Goal: Information Seeking & Learning: Learn about a topic

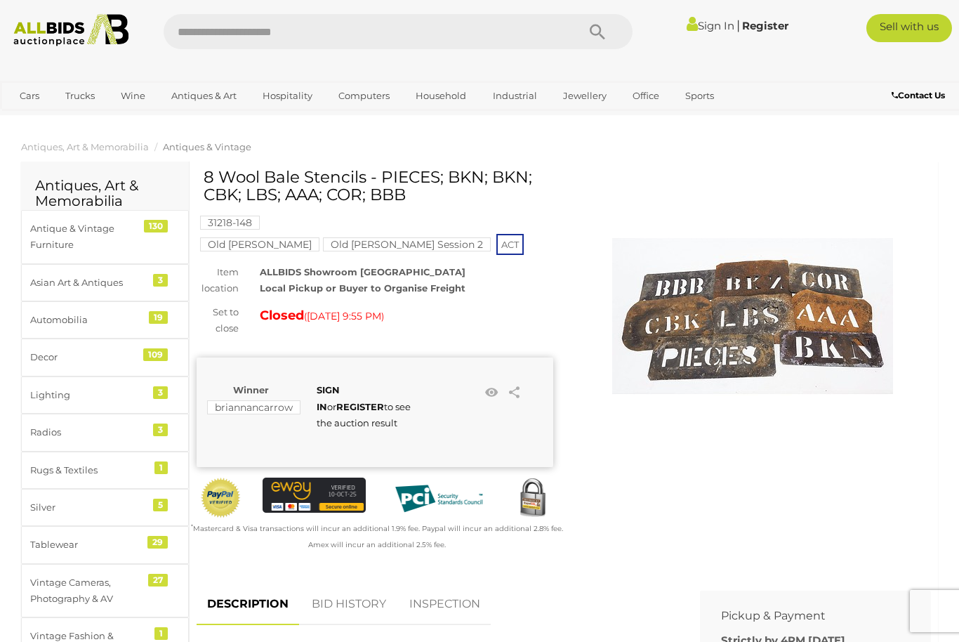
click at [204, 35] on input "text" at bounding box center [363, 31] width 399 height 35
type input "**********"
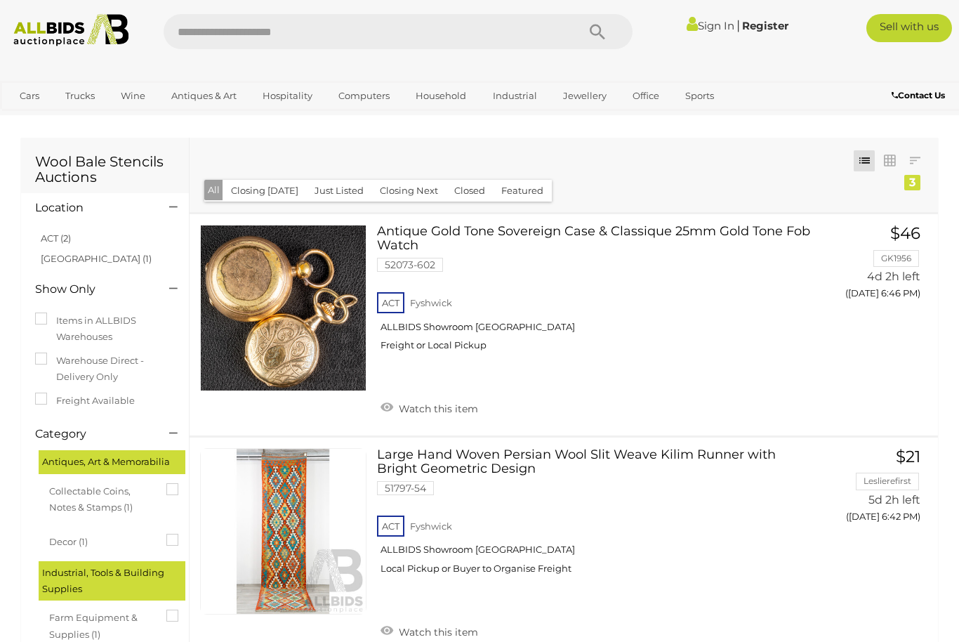
click at [209, 29] on input "text" at bounding box center [363, 31] width 399 height 35
type input "**********"
